Goal: Information Seeking & Learning: Learn about a topic

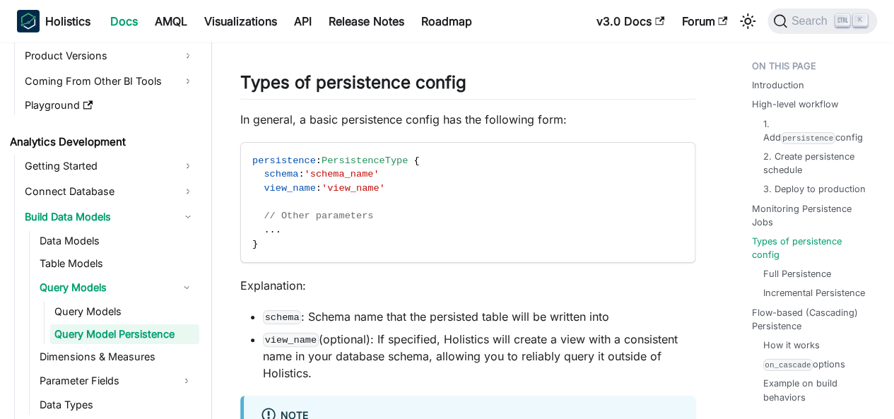
scroll to position [2404, 0]
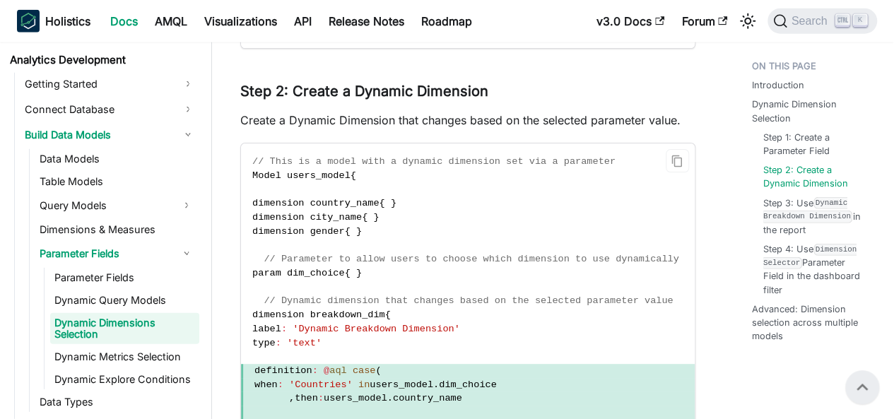
scroll to position [1807, 0]
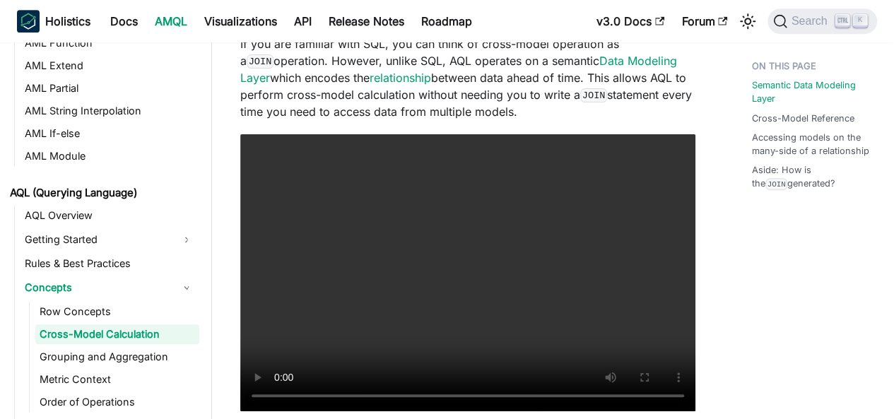
scroll to position [354, 0]
